Goal: Task Accomplishment & Management: Manage account settings

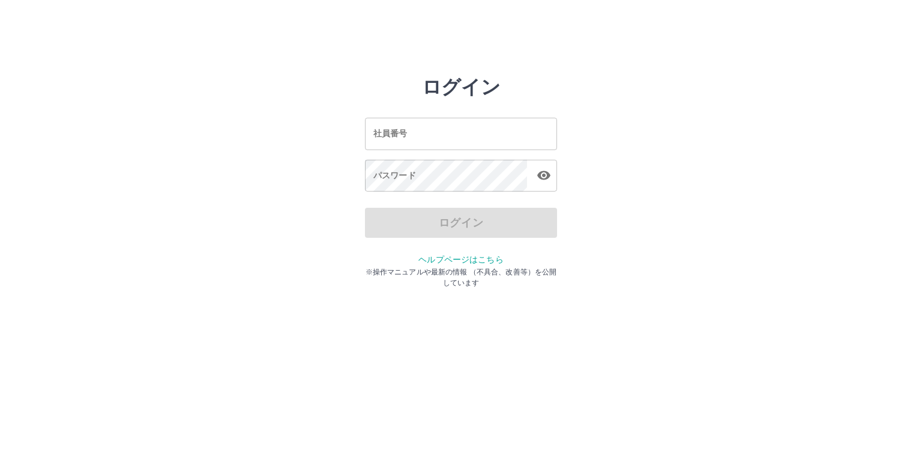
click at [412, 128] on input "社員番号" at bounding box center [461, 134] width 192 height 32
type input "*******"
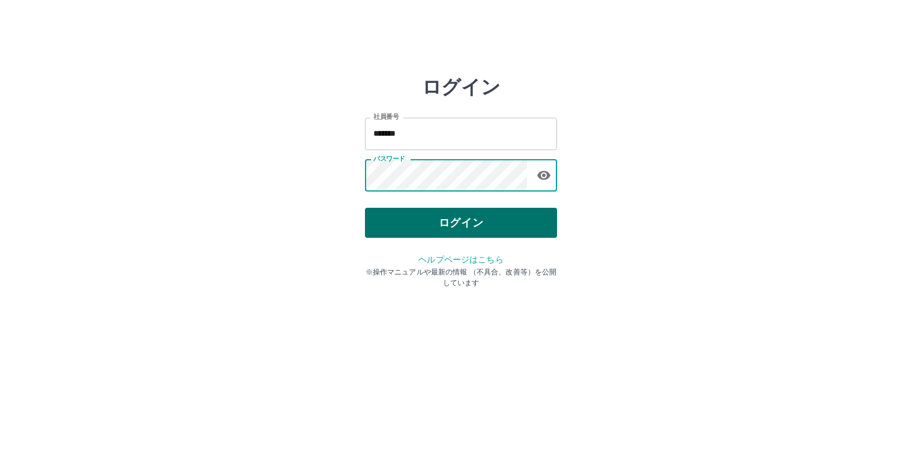
click at [453, 218] on button "ログイン" at bounding box center [461, 223] width 192 height 30
click at [421, 227] on button "ログイン" at bounding box center [461, 223] width 192 height 30
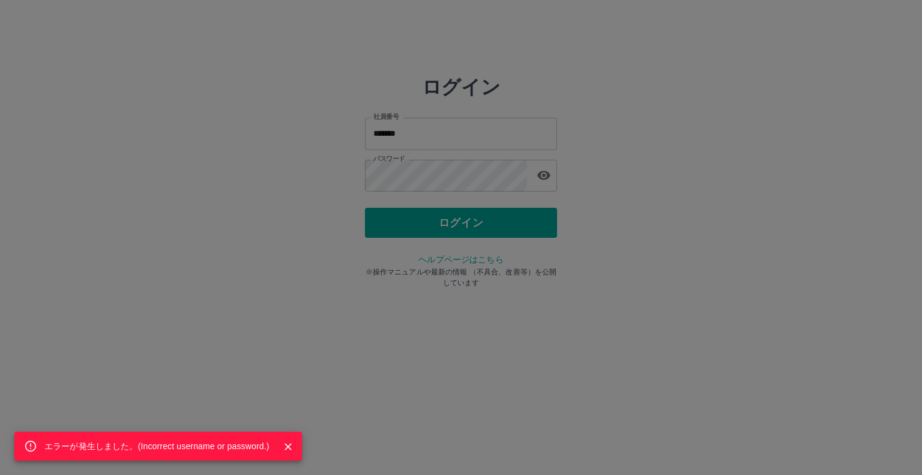
click at [471, 268] on div "エラーが発生しました。( Incorrect username or password. )" at bounding box center [461, 237] width 922 height 475
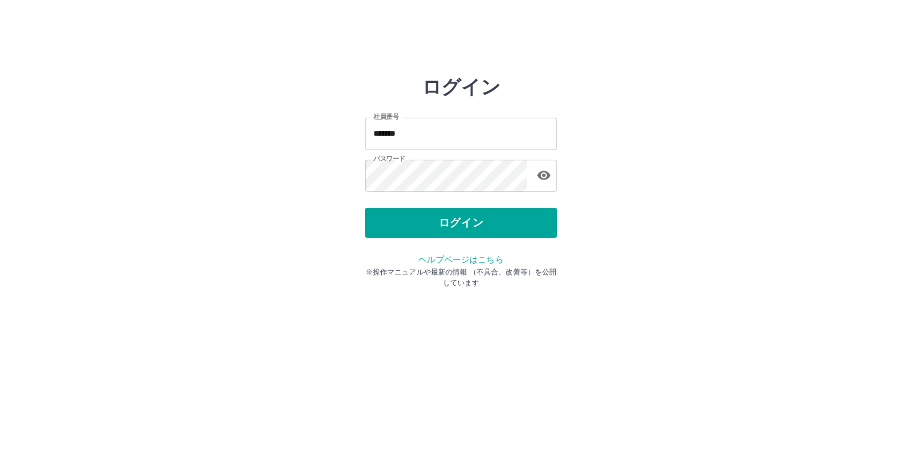
click at [528, 172] on div "パスワード" at bounding box center [461, 176] width 192 height 32
click at [544, 177] on icon "button" at bounding box center [544, 175] width 14 height 14
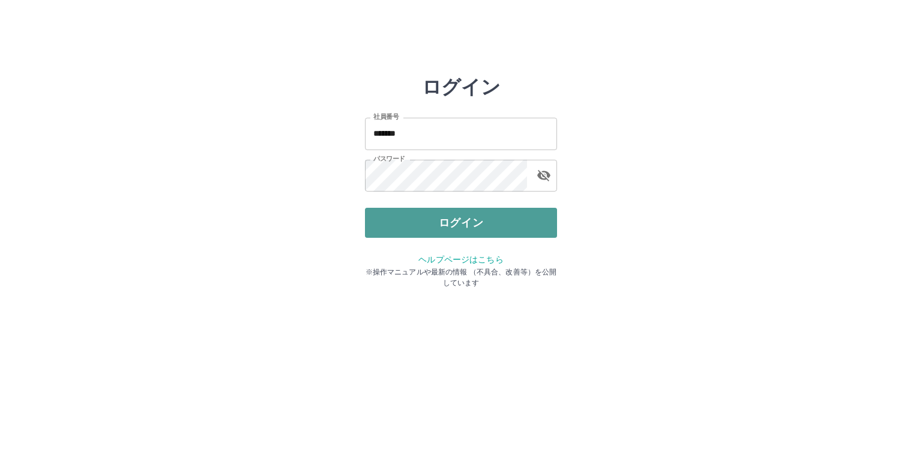
click at [421, 228] on button "ログイン" at bounding box center [461, 223] width 192 height 30
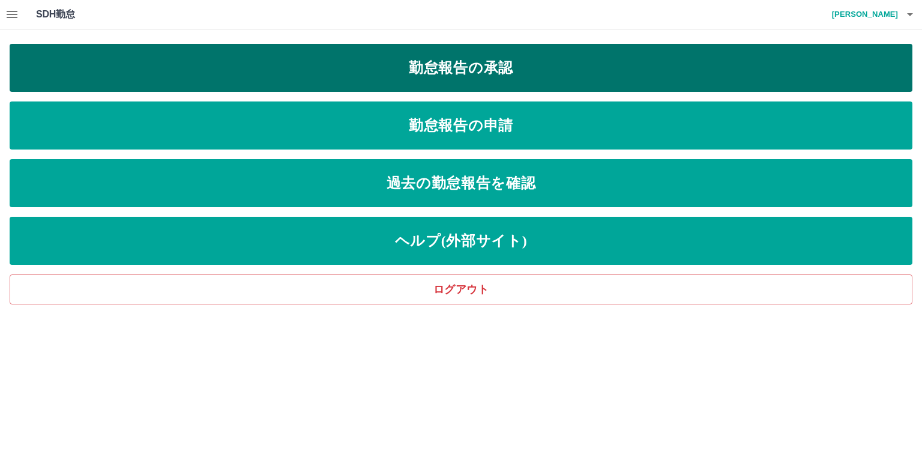
click at [520, 63] on link "勤怠報告の承認" at bounding box center [461, 68] width 903 height 48
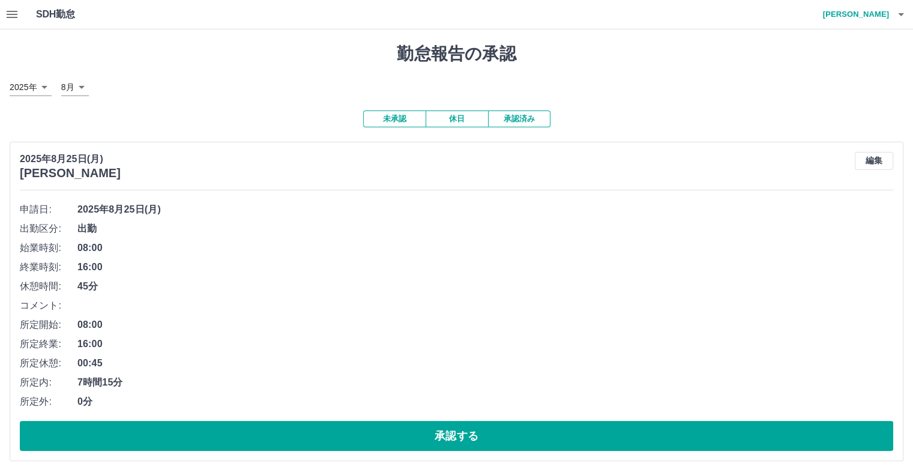
click at [16, 17] on icon "button" at bounding box center [12, 14] width 11 height 7
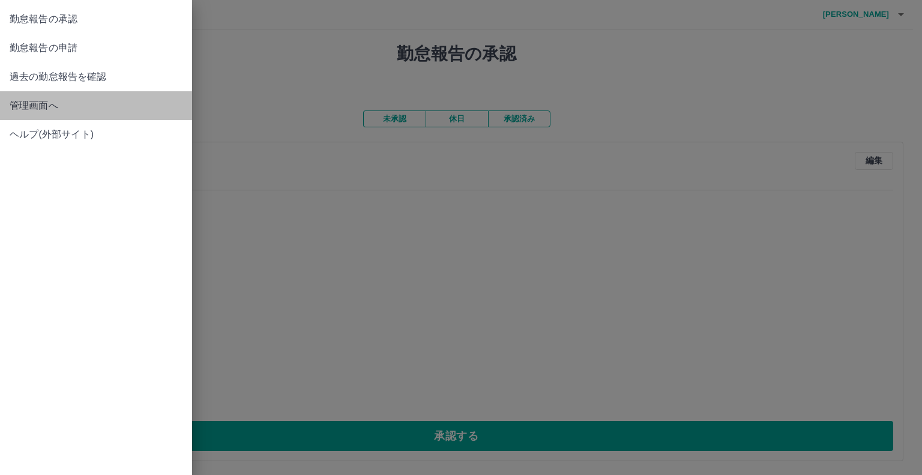
click at [34, 116] on link "管理画面へ" at bounding box center [96, 105] width 192 height 29
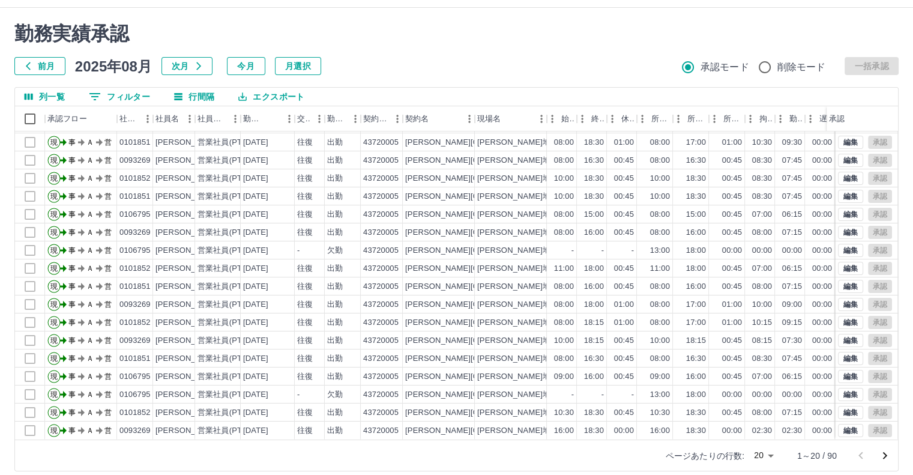
scroll to position [32, 0]
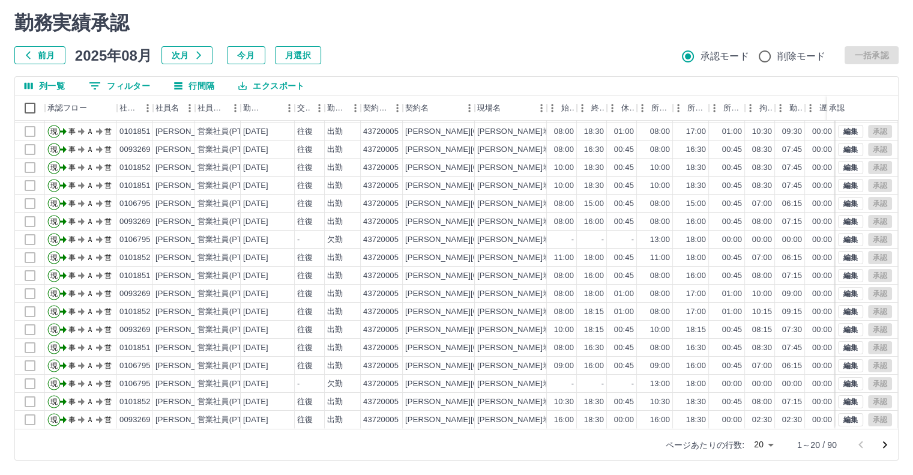
click at [762, 448] on body "SDH勤怠 相沢　杏奈 勤務実績承認 前月 2025年08月 次月 今月 月選択 承認モード 削除モード 一括承認 列一覧 0 フィルター 行間隔 エクスポー…" at bounding box center [456, 221] width 913 height 507
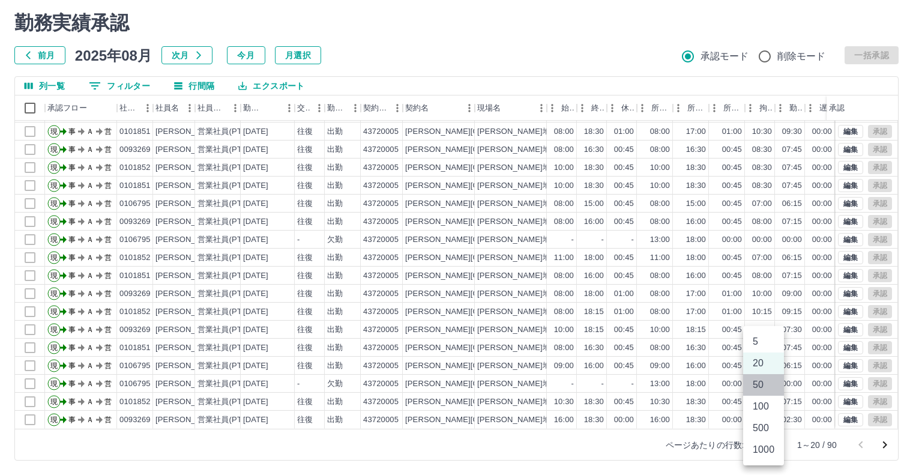
click at [763, 386] on li "50" at bounding box center [763, 385] width 41 height 22
type input "**"
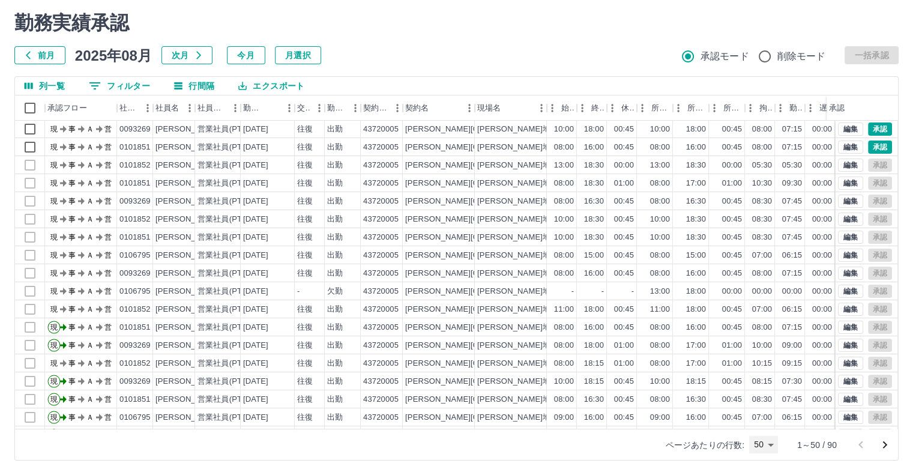
scroll to position [0, 0]
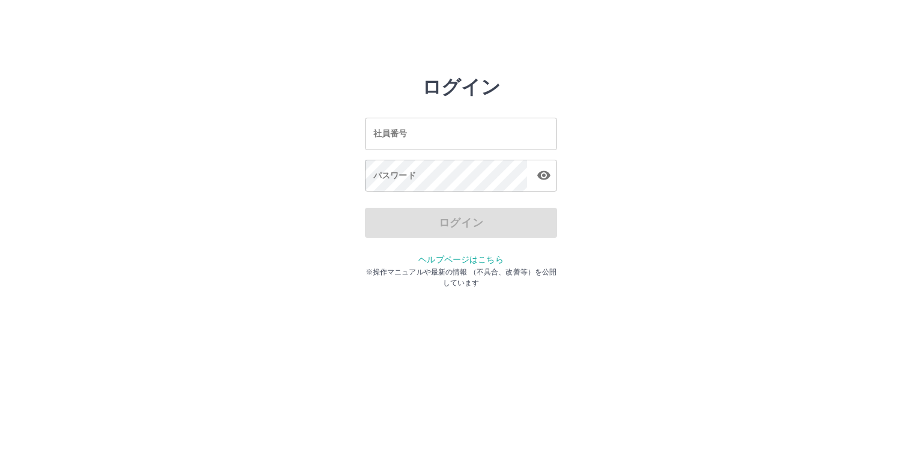
click at [419, 140] on input "社員番号" at bounding box center [461, 134] width 192 height 32
type input "*******"
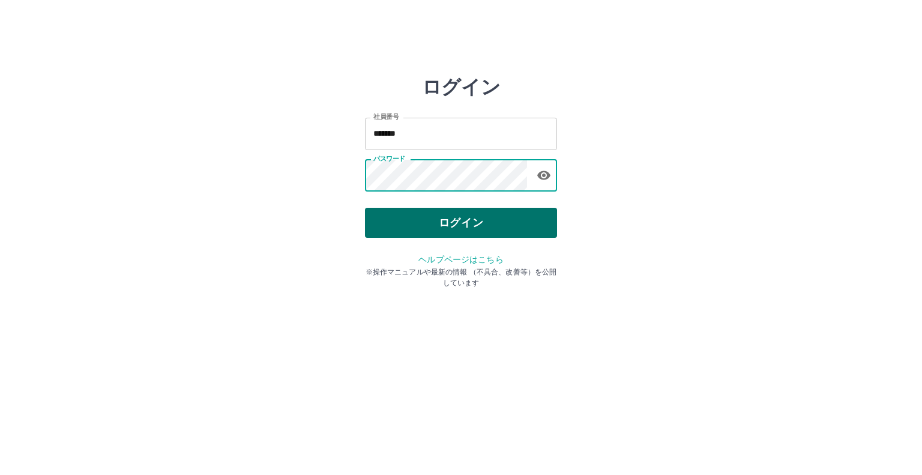
click at [499, 220] on button "ログイン" at bounding box center [461, 223] width 192 height 30
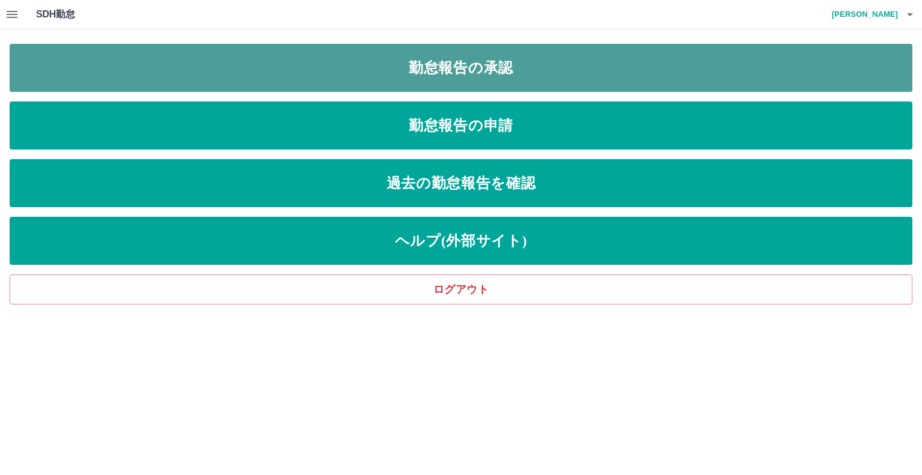
click at [458, 68] on link "勤怠報告の承認" at bounding box center [461, 68] width 903 height 48
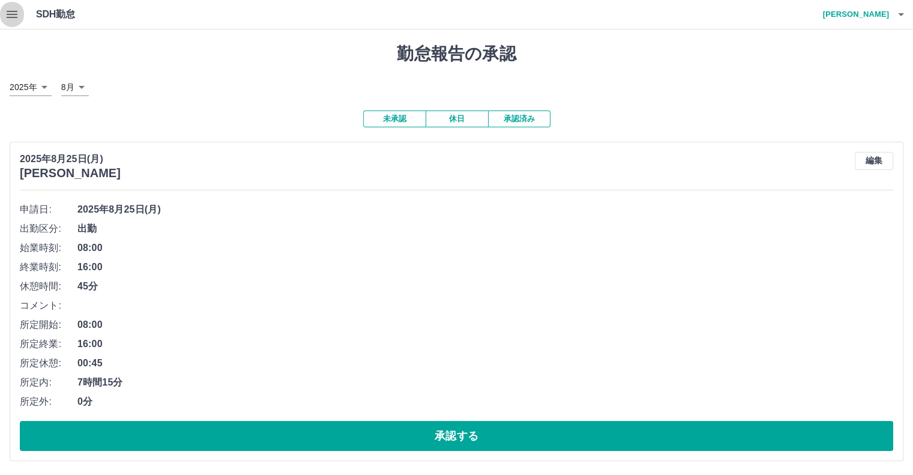
click at [5, 15] on icon "button" at bounding box center [12, 14] width 14 height 14
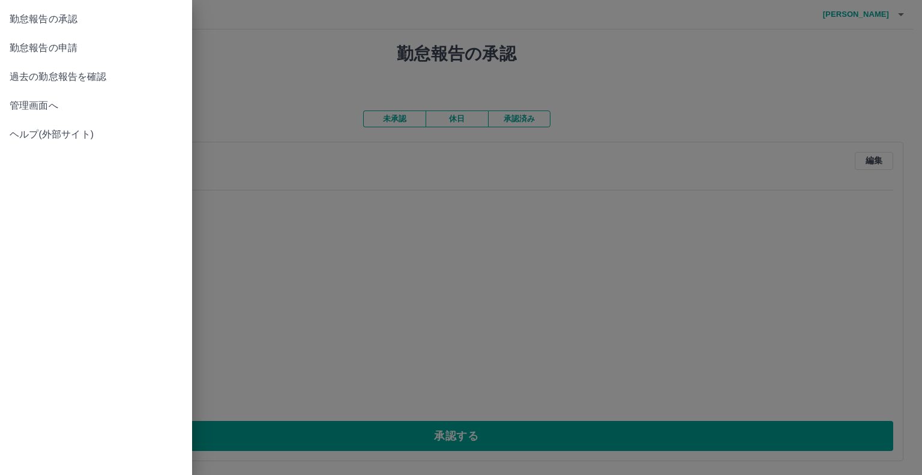
click at [48, 105] on span "管理画面へ" at bounding box center [96, 105] width 173 height 14
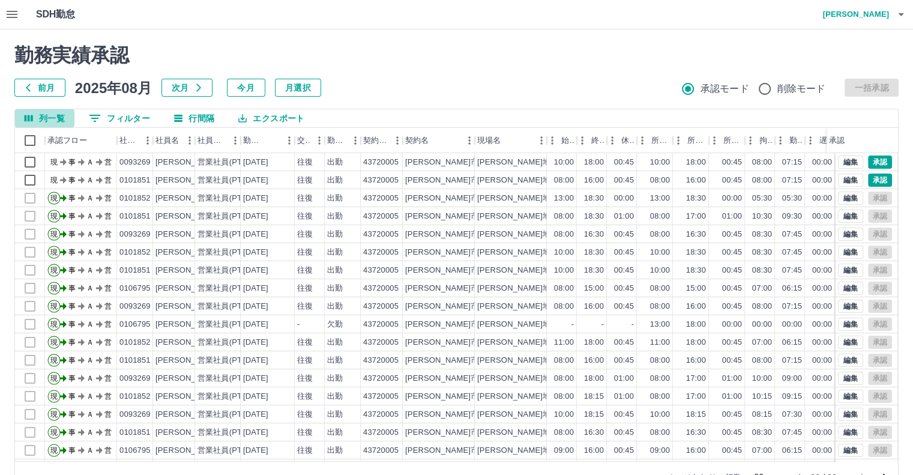
click at [47, 118] on button "列一覧" at bounding box center [44, 118] width 59 height 18
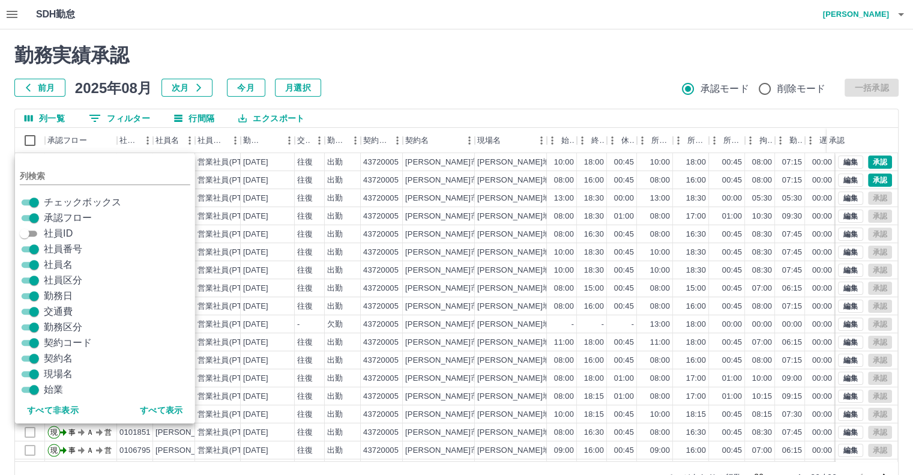
click at [535, 44] on h2 "勤務実績承認" at bounding box center [456, 55] width 884 height 23
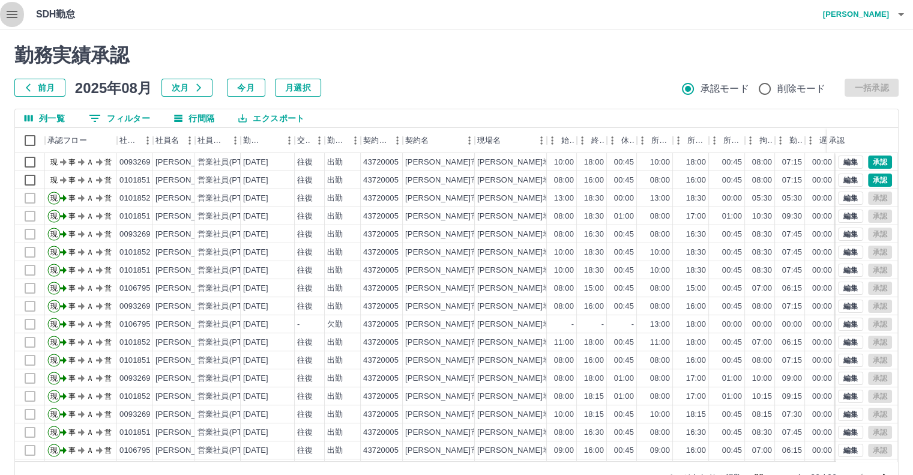
click at [10, 11] on icon "button" at bounding box center [12, 14] width 11 height 7
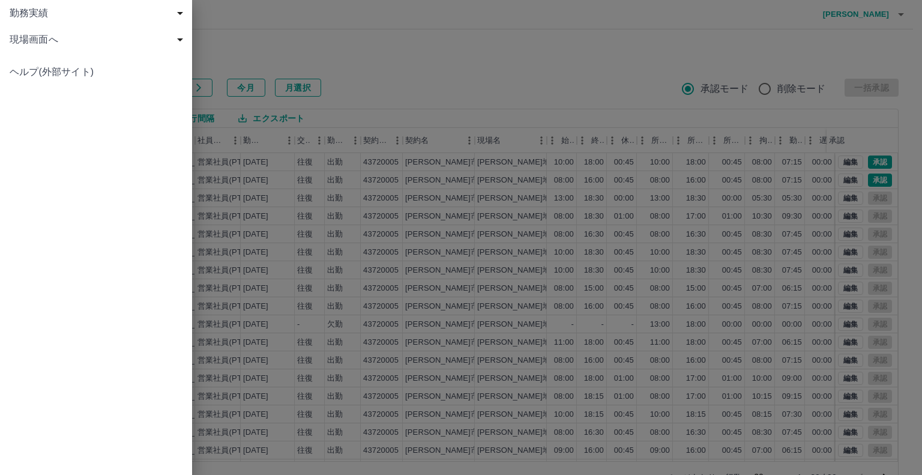
click at [37, 31] on div "現場画面へ" at bounding box center [96, 39] width 192 height 26
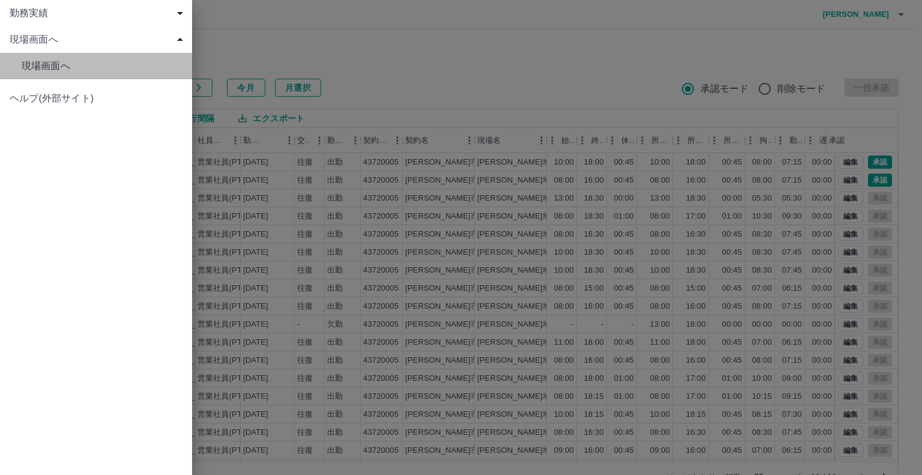
click at [45, 59] on span "現場画面へ" at bounding box center [102, 66] width 161 height 14
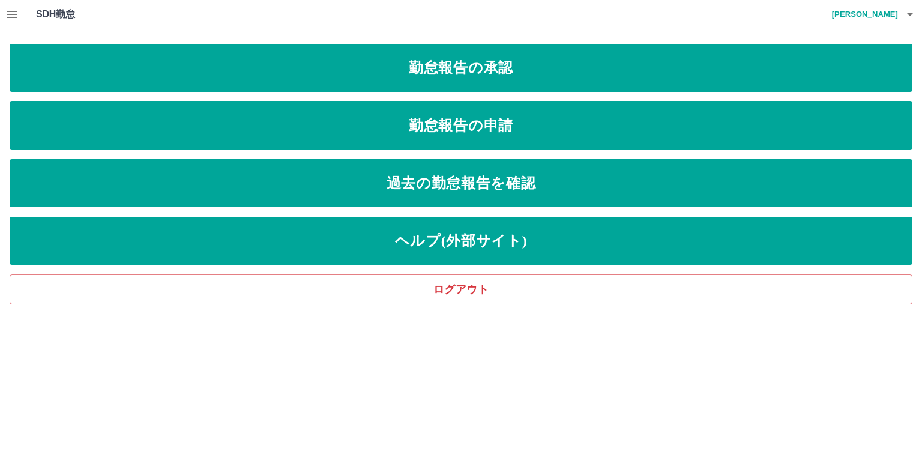
click at [45, 59] on link "勤怠報告の承認" at bounding box center [461, 68] width 903 height 48
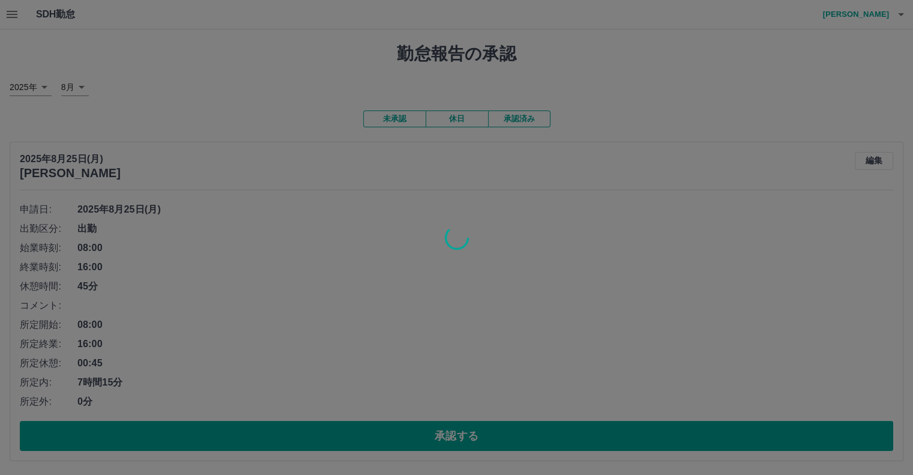
click at [14, 7] on div at bounding box center [456, 237] width 913 height 475
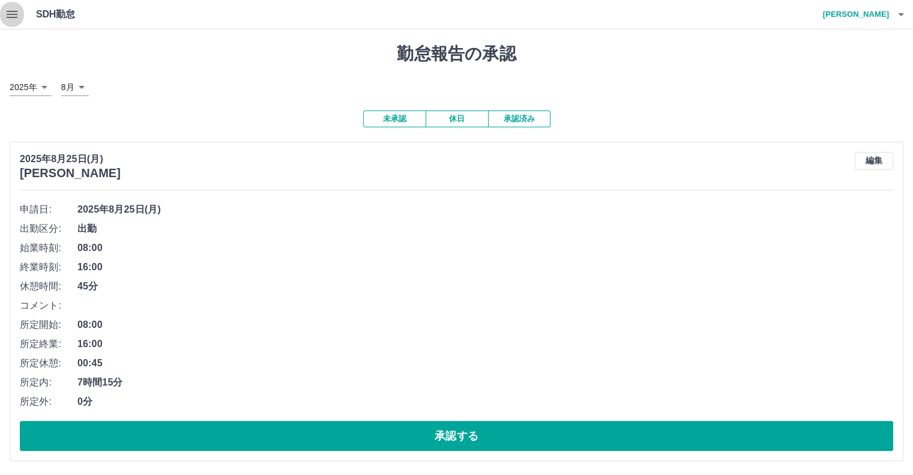
click at [13, 16] on icon "button" at bounding box center [12, 14] width 14 height 14
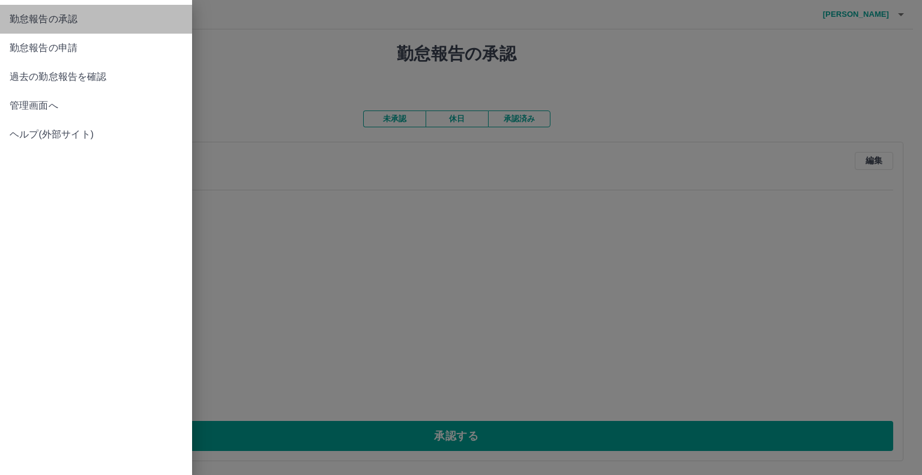
click at [13, 16] on span "勤怠報告の承認" at bounding box center [96, 19] width 173 height 14
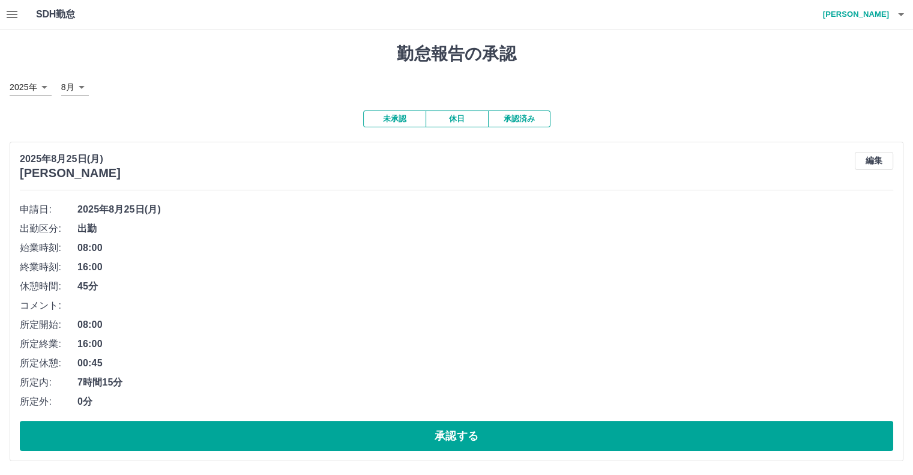
click at [847, 19] on h4 "相沢　杏奈" at bounding box center [853, 14] width 72 height 29
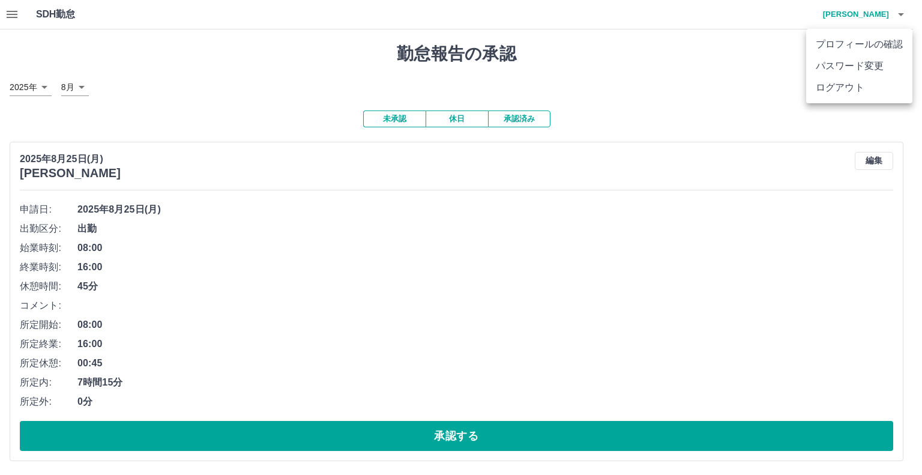
click at [858, 19] on div at bounding box center [461, 237] width 922 height 475
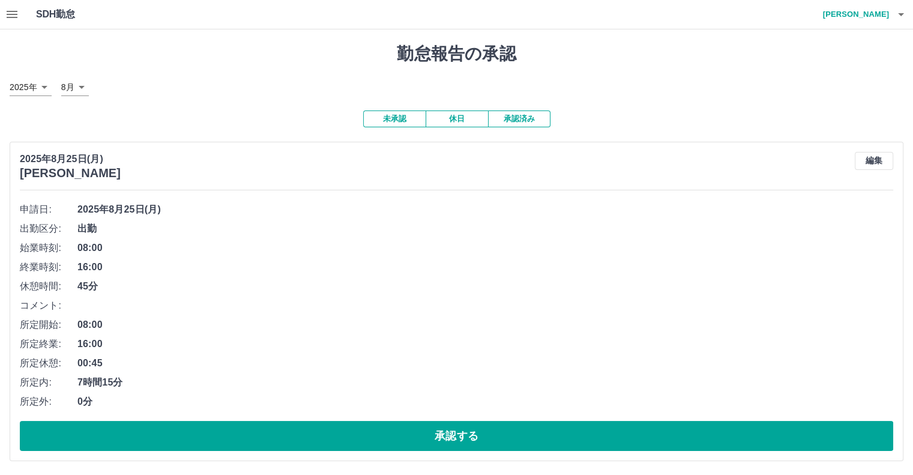
click at [867, 11] on h4 "相沢　杏奈" at bounding box center [853, 14] width 72 height 29
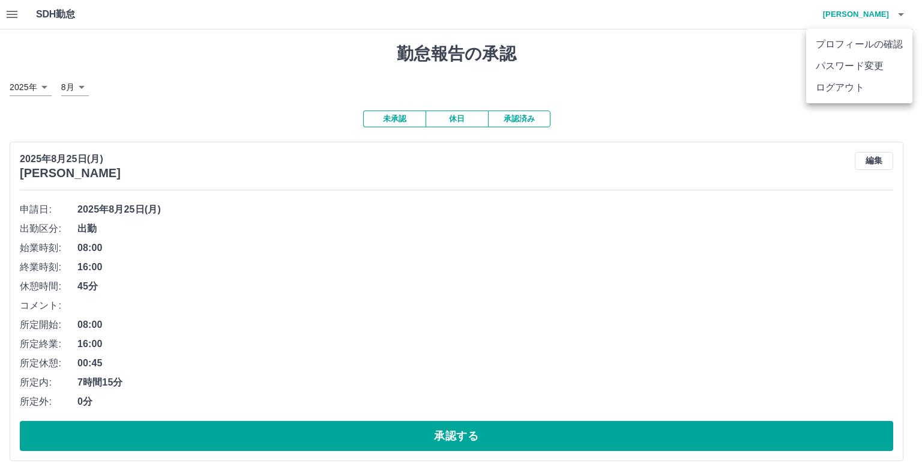
click at [880, 83] on li "ログアウト" at bounding box center [859, 88] width 106 height 22
